Goal: Check status: Check status

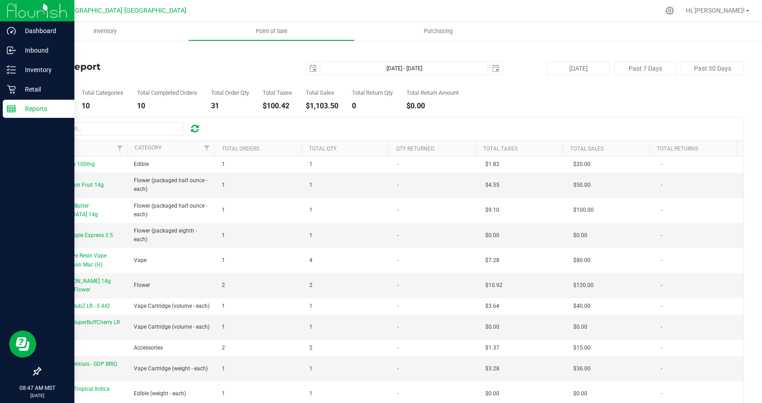
click at [50, 109] on p "Reports" at bounding box center [43, 108] width 54 height 11
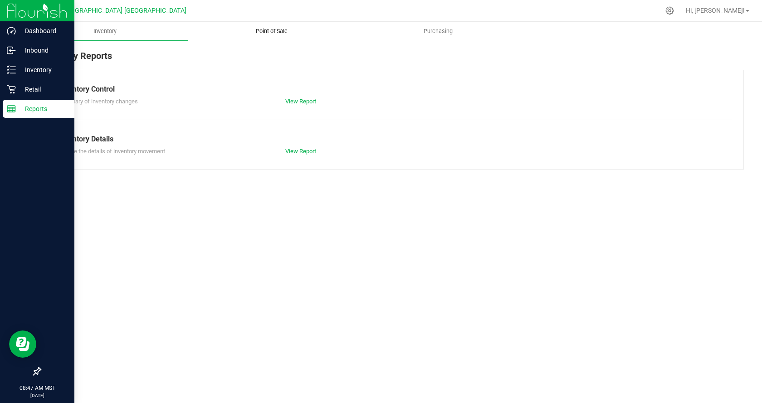
click at [273, 32] on span "Point of Sale" at bounding box center [272, 31] width 56 height 8
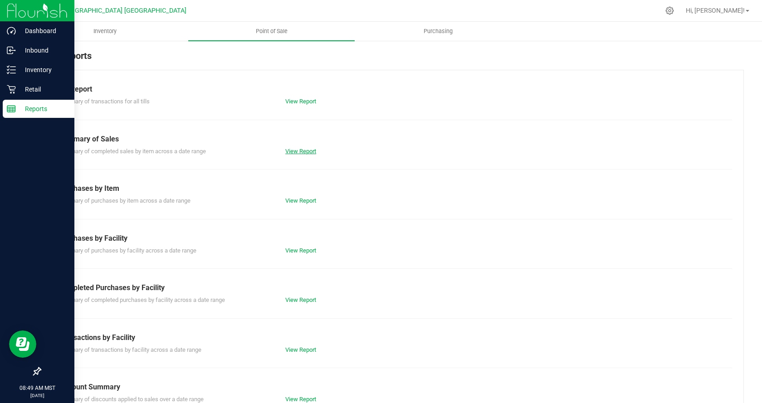
click at [297, 154] on link "View Report" at bounding box center [300, 151] width 31 height 7
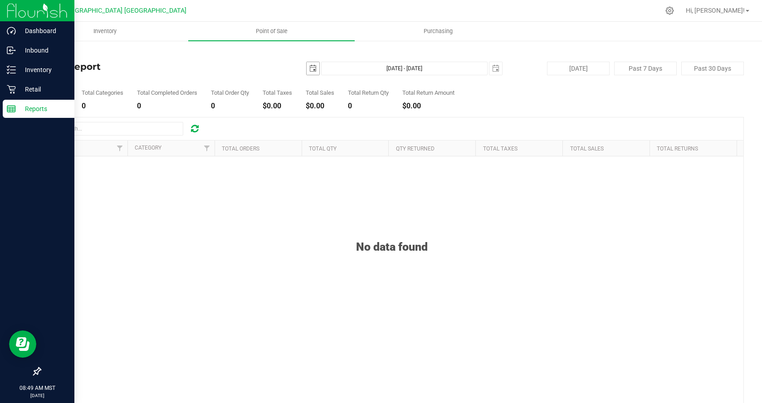
click at [309, 70] on span "select" at bounding box center [312, 68] width 7 height 7
click at [310, 162] on link "21" at bounding box center [311, 161] width 13 height 14
type input "[DATE]"
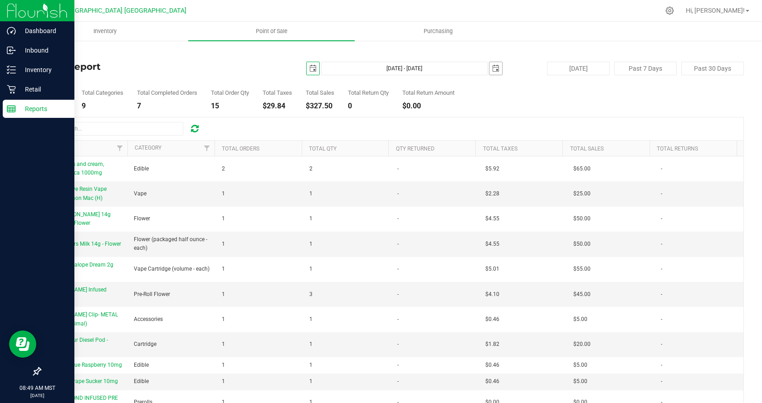
click at [492, 67] on span "select" at bounding box center [495, 68] width 7 height 7
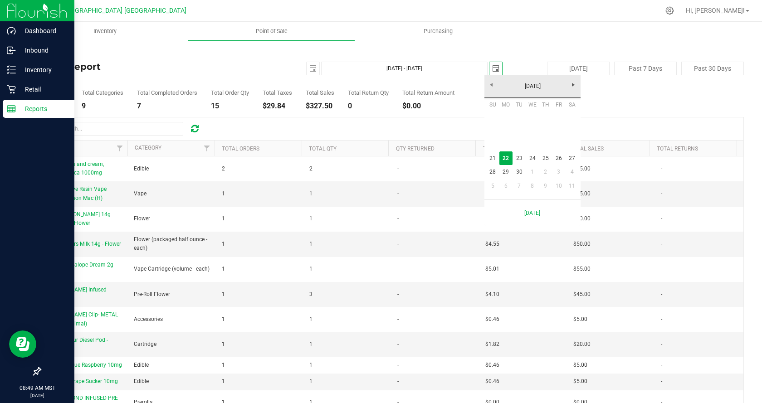
scroll to position [0, 23]
click at [493, 160] on link "21" at bounding box center [492, 159] width 13 height 14
type input "[DATE] - [DATE]"
type input "[DATE]"
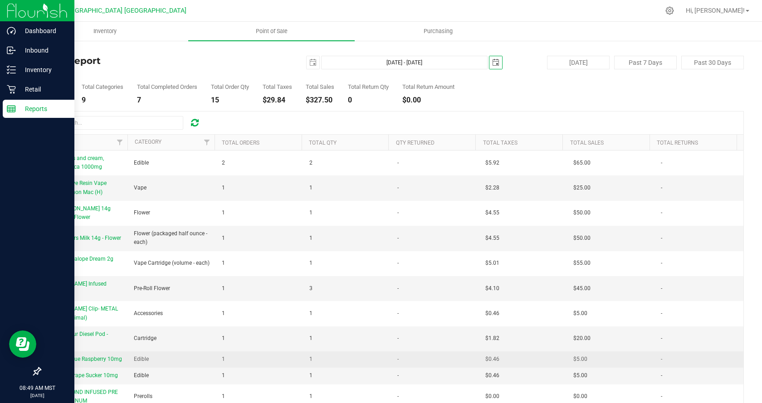
scroll to position [0, 0]
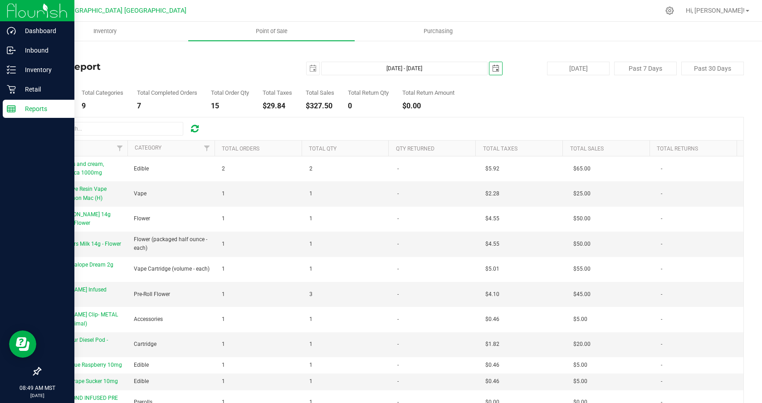
click at [490, 68] on span "select" at bounding box center [496, 68] width 13 height 13
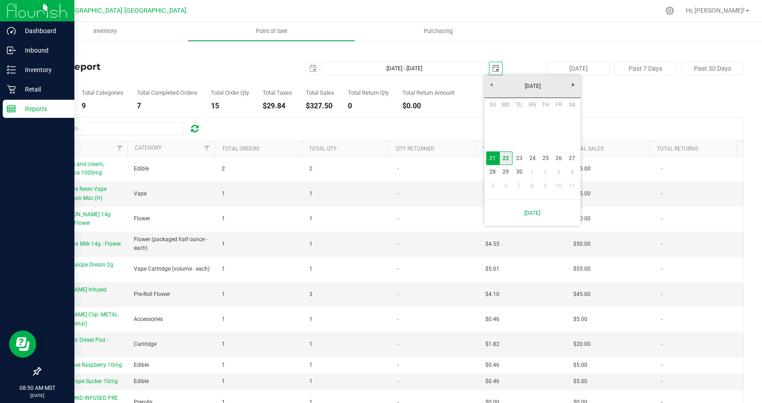
click at [504, 160] on link "22" at bounding box center [506, 159] width 13 height 14
type input "[DATE] - [DATE]"
type input "[DATE]"
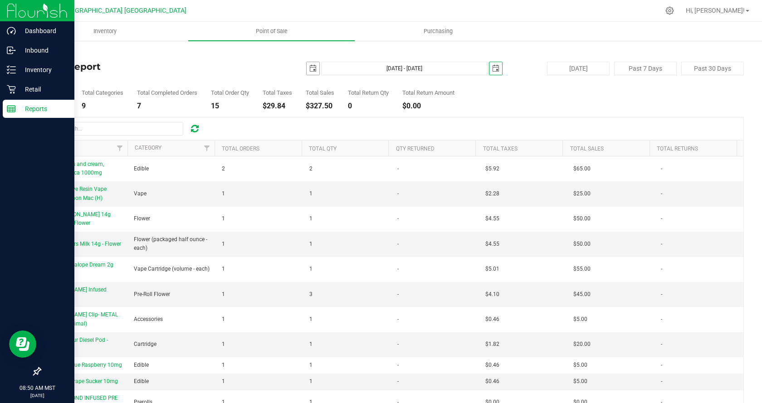
click at [310, 70] on span "select" at bounding box center [312, 68] width 7 height 7
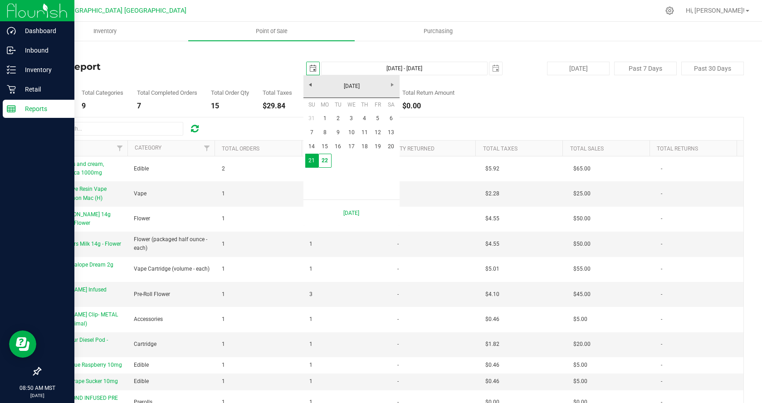
scroll to position [0, 23]
click at [326, 157] on link "22" at bounding box center [325, 161] width 13 height 14
type input "[DATE] - [DATE]"
type input "[DATE]"
